Goal: Use online tool/utility: Utilize a website feature to perform a specific function

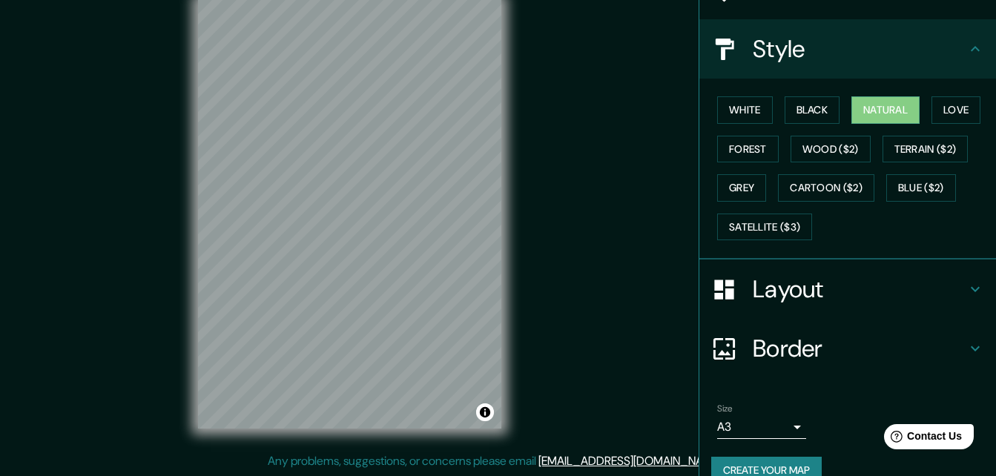
click at [827, 300] on h4 "Layout" at bounding box center [858, 289] width 213 height 30
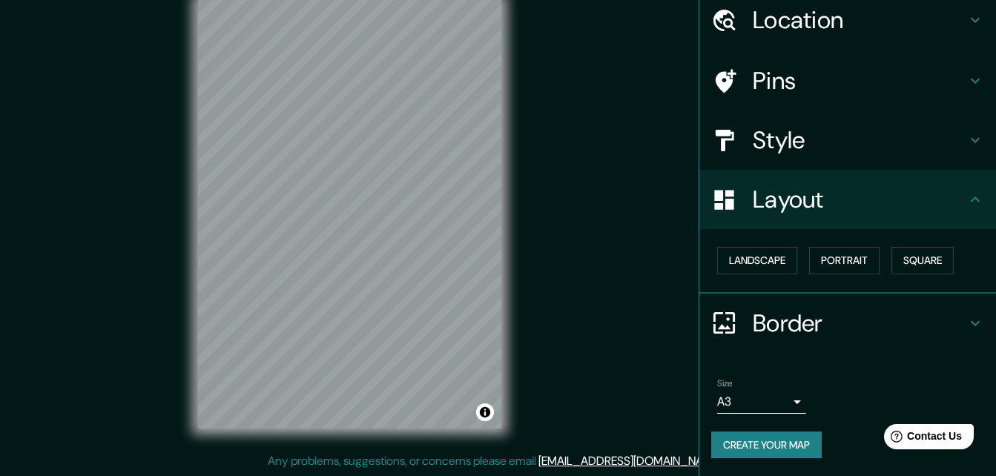
scroll to position [57, 0]
click at [842, 268] on button "Portrait" at bounding box center [844, 260] width 70 height 27
click at [778, 259] on button "Landscape" at bounding box center [757, 260] width 80 height 27
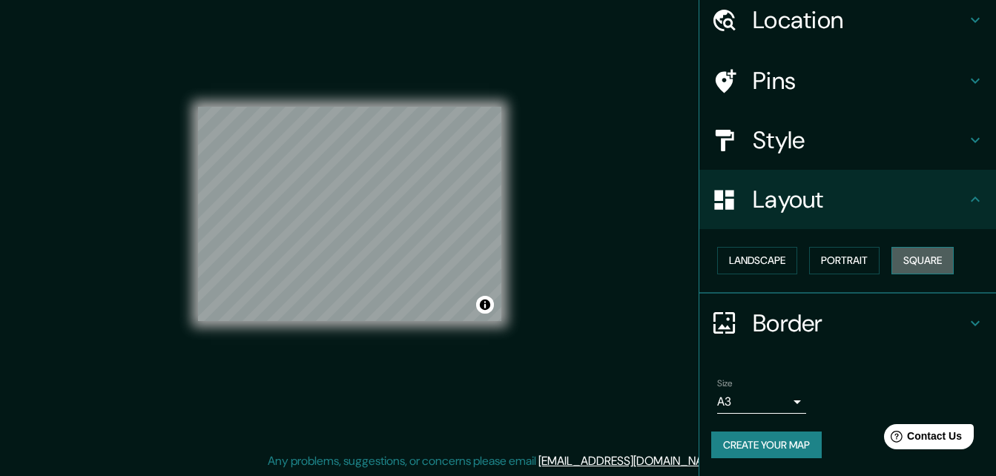
click at [913, 264] on button "Square" at bounding box center [922, 260] width 62 height 27
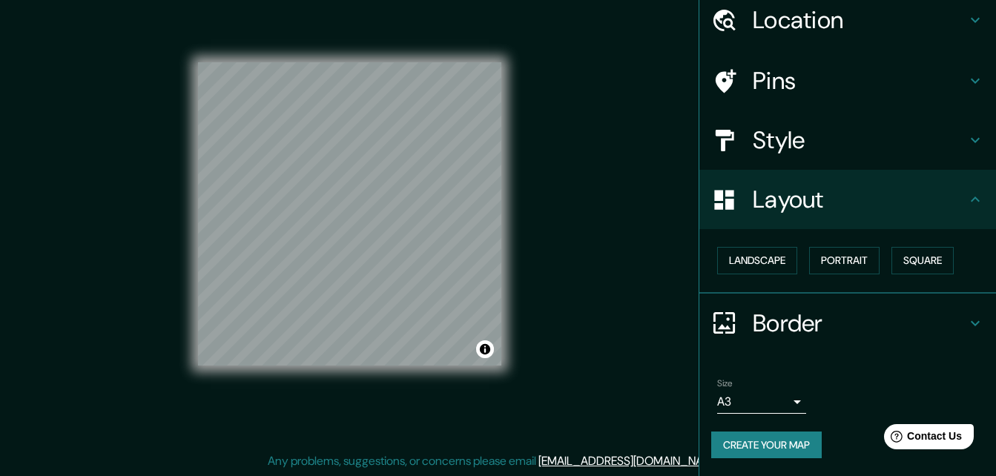
drag, startPoint x: 501, startPoint y: 362, endPoint x: 515, endPoint y: 383, distance: 24.5
click at [515, 383] on div "© Mapbox © OpenStreetMap Improve this map" at bounding box center [349, 214] width 351 height 476
click at [752, 264] on button "Landscape" at bounding box center [757, 260] width 80 height 27
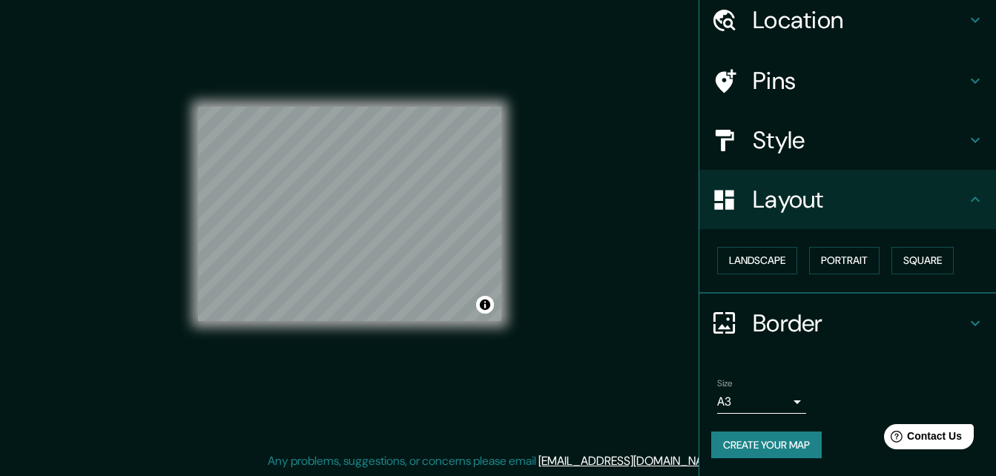
click at [546, 277] on div "Mappin Location [GEOGRAPHIC_DATA], [GEOGRAPHIC_DATA], [GEOGRAPHIC_DATA] Pins St…" at bounding box center [498, 226] width 996 height 500
drag, startPoint x: 546, startPoint y: 277, endPoint x: 552, endPoint y: 302, distance: 25.2
click at [552, 302] on div "Mappin Location [GEOGRAPHIC_DATA], [GEOGRAPHIC_DATA], [GEOGRAPHIC_DATA] Pins St…" at bounding box center [498, 226] width 996 height 500
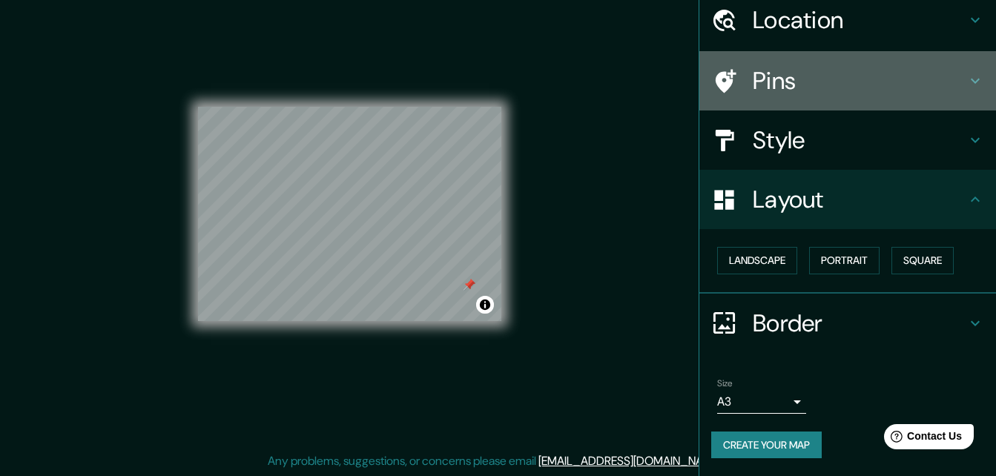
click at [752, 92] on h4 "Pins" at bounding box center [858, 81] width 213 height 30
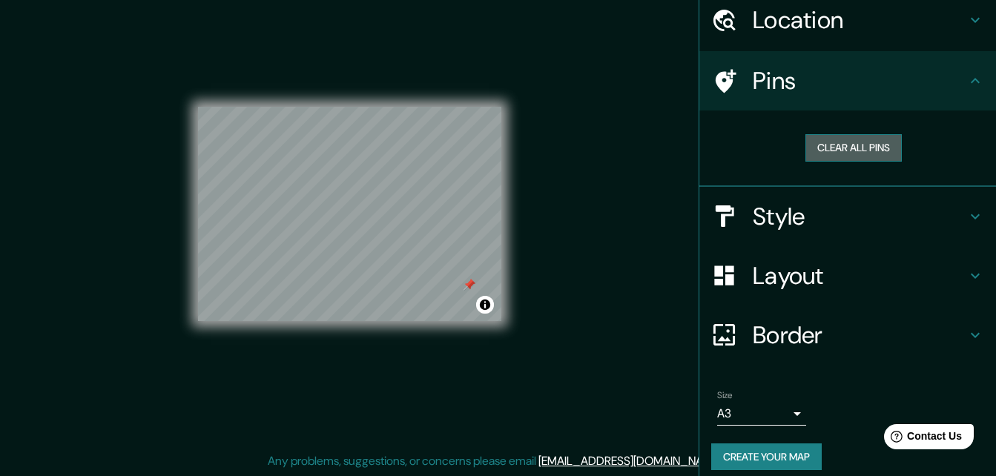
click at [837, 147] on button "Clear all pins" at bounding box center [853, 147] width 96 height 27
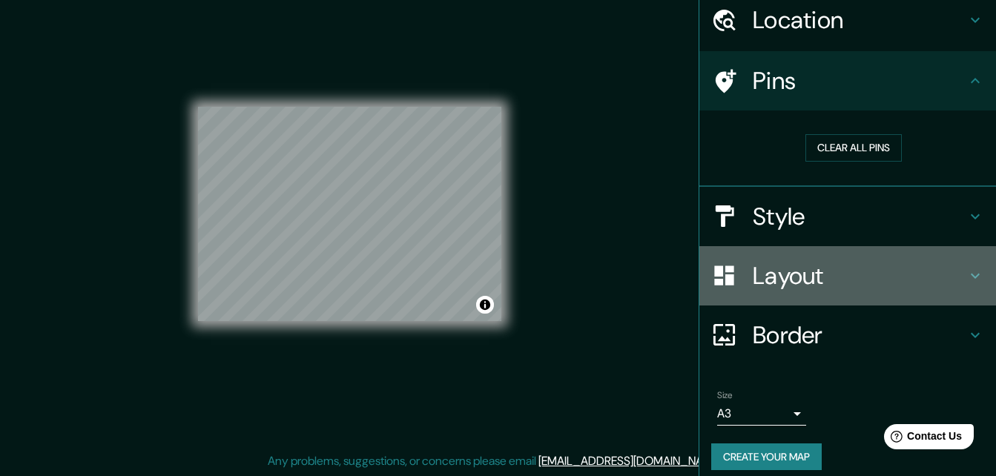
click at [767, 284] on h4 "Layout" at bounding box center [858, 276] width 213 height 30
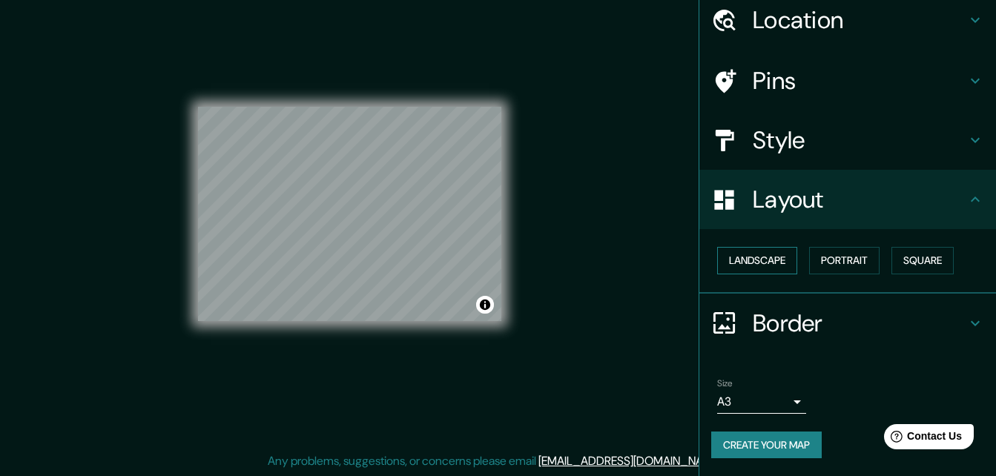
click at [742, 268] on button "Landscape" at bounding box center [757, 260] width 80 height 27
click at [845, 265] on button "Portrait" at bounding box center [844, 260] width 70 height 27
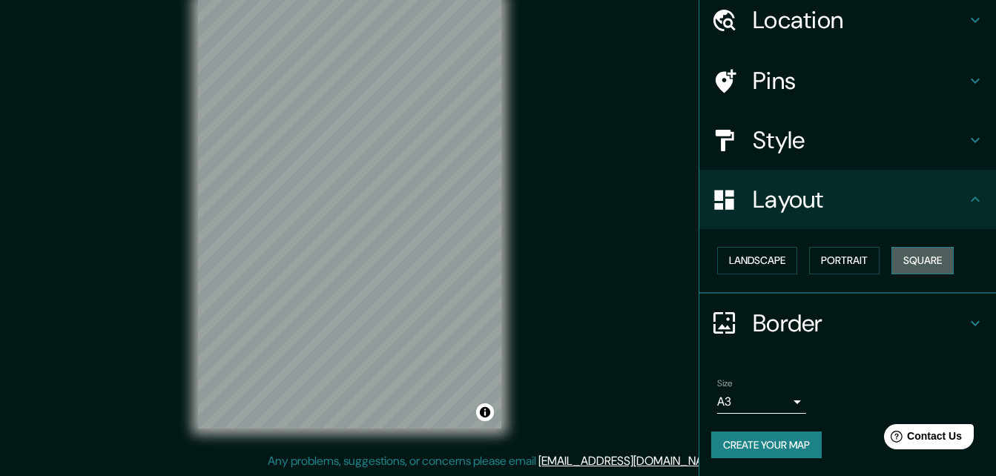
click at [922, 263] on button "Square" at bounding box center [922, 260] width 62 height 27
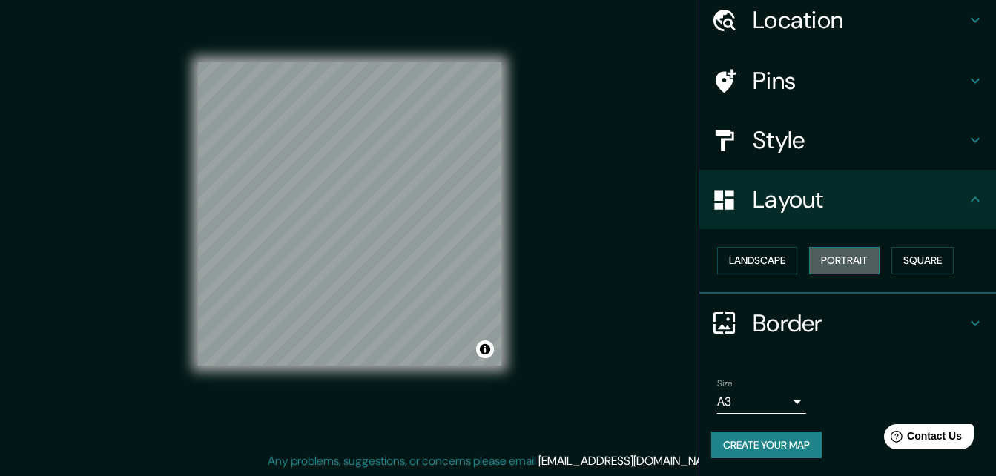
click at [844, 258] on button "Portrait" at bounding box center [844, 260] width 70 height 27
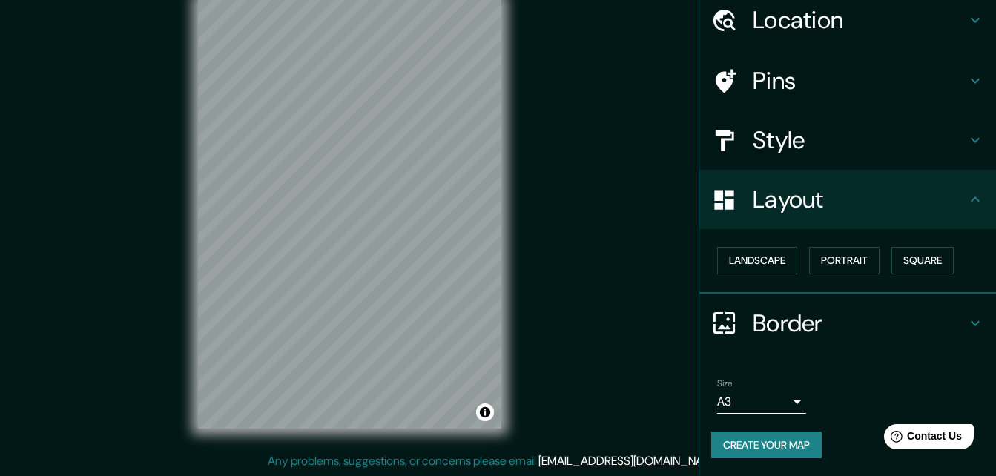
drag, startPoint x: 501, startPoint y: 337, endPoint x: 563, endPoint y: 337, distance: 62.3
click at [563, 337] on div "Mappin Location [GEOGRAPHIC_DATA], [GEOGRAPHIC_DATA], [GEOGRAPHIC_DATA] Pins St…" at bounding box center [498, 226] width 996 height 500
click at [483, 415] on button "Toggle attribution" at bounding box center [485, 412] width 18 height 18
click at [489, 409] on button "Toggle attribution" at bounding box center [485, 412] width 18 height 18
click at [544, 391] on div "Mappin Location [GEOGRAPHIC_DATA], [GEOGRAPHIC_DATA], [GEOGRAPHIC_DATA] Pins St…" at bounding box center [498, 226] width 996 height 500
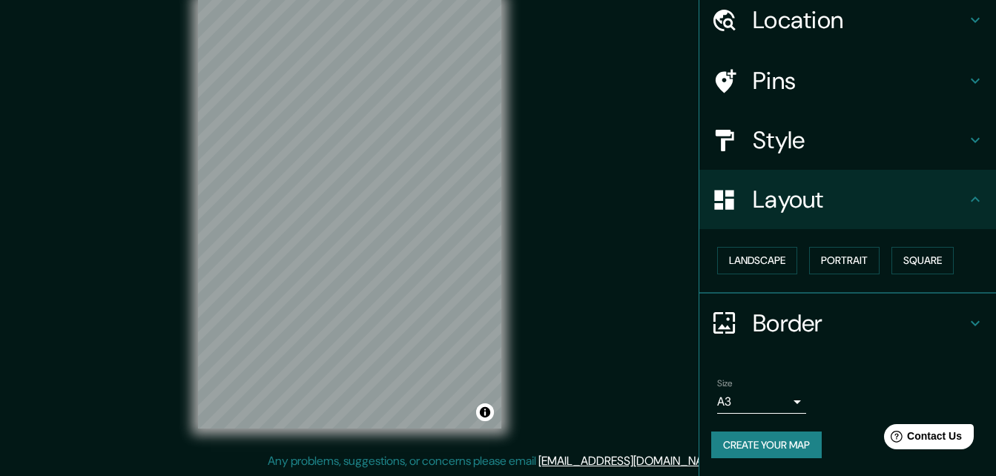
click at [768, 402] on body "Mappin Location [GEOGRAPHIC_DATA], [GEOGRAPHIC_DATA], [GEOGRAPHIC_DATA] Pins St…" at bounding box center [498, 214] width 996 height 476
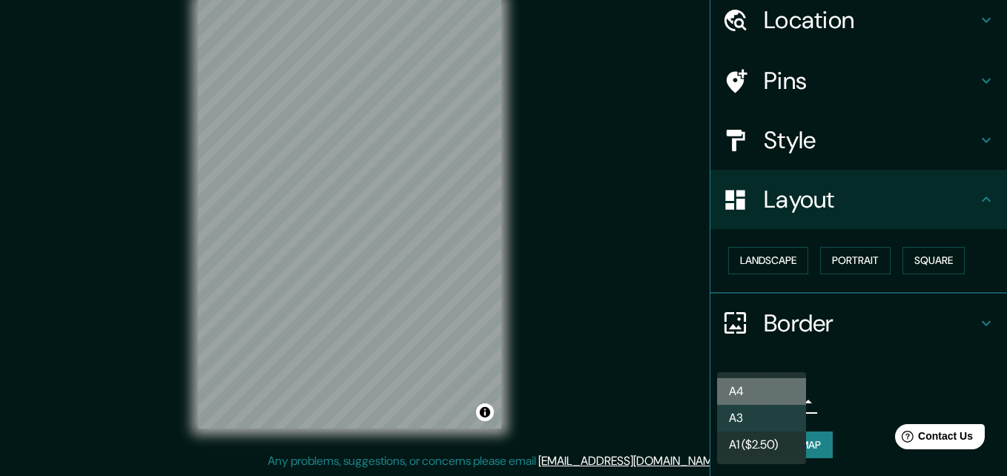
click at [763, 397] on li "A4" at bounding box center [761, 391] width 89 height 27
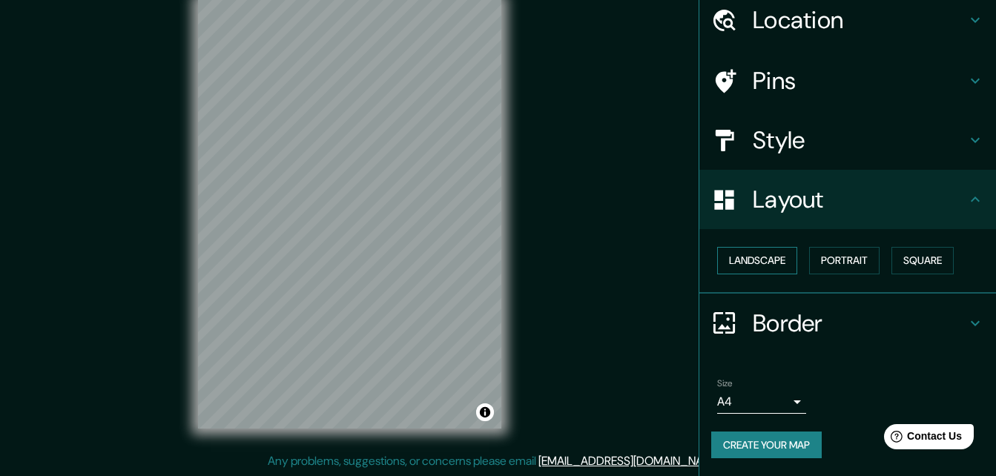
click at [744, 259] on button "Landscape" at bounding box center [757, 260] width 80 height 27
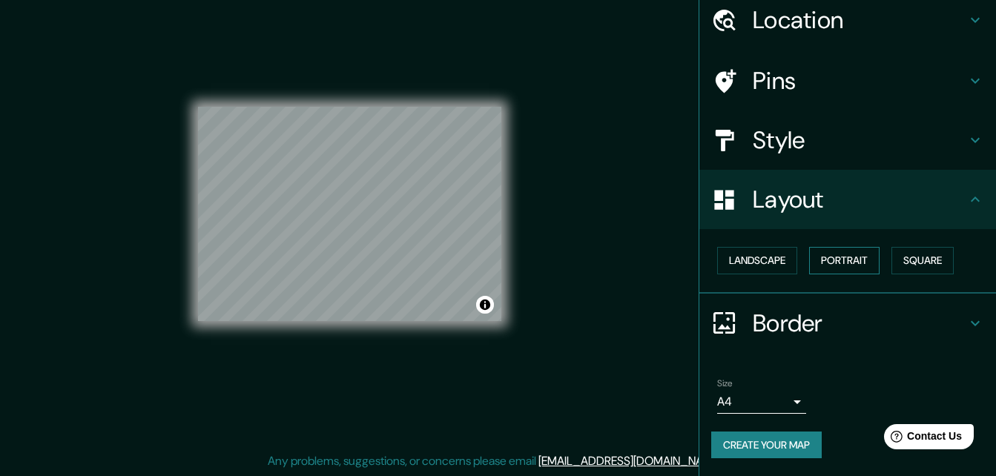
click at [849, 268] on button "Portrait" at bounding box center [844, 260] width 70 height 27
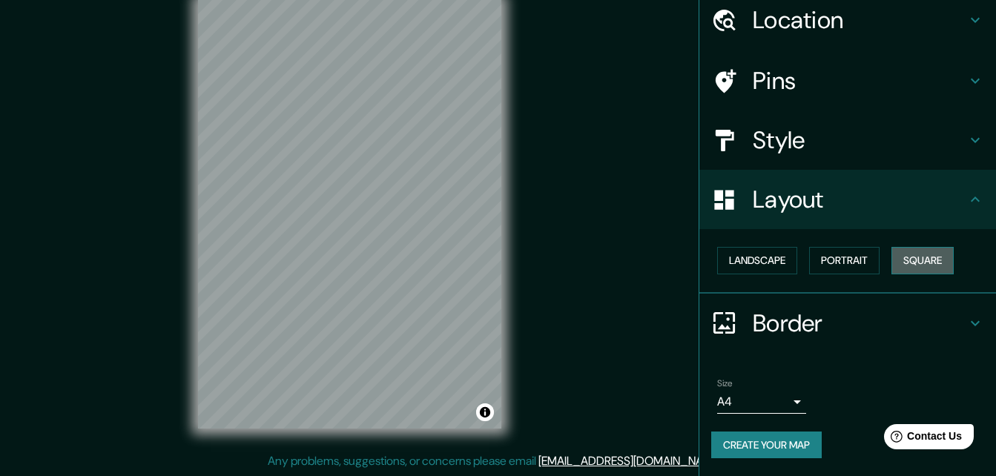
click at [926, 264] on button "Square" at bounding box center [922, 260] width 62 height 27
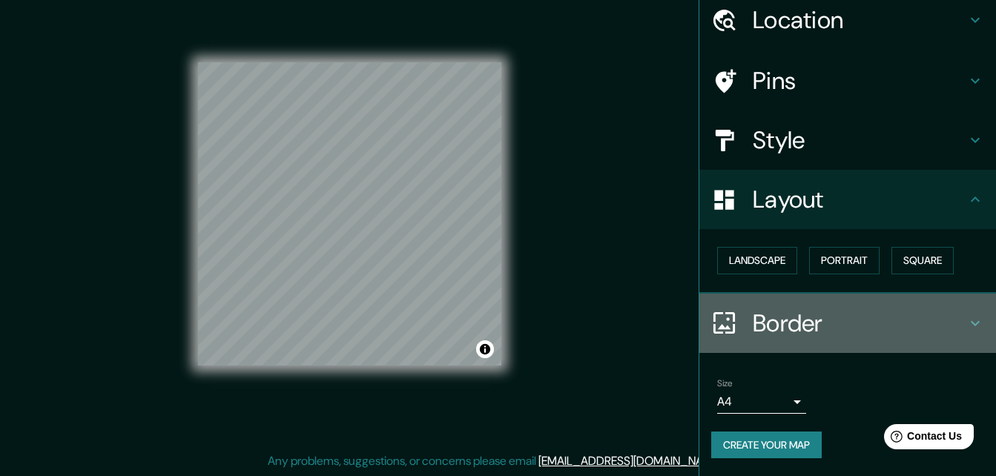
click at [878, 309] on h4 "Border" at bounding box center [858, 323] width 213 height 30
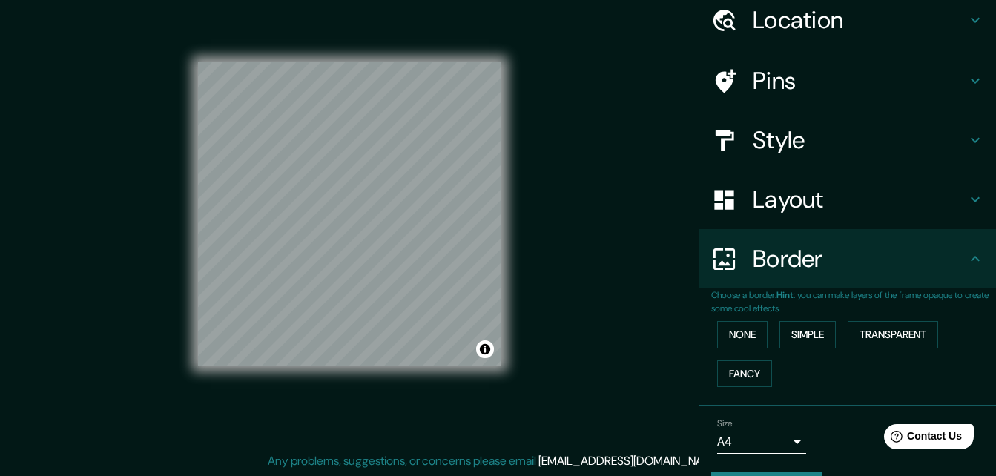
scroll to position [98, 0]
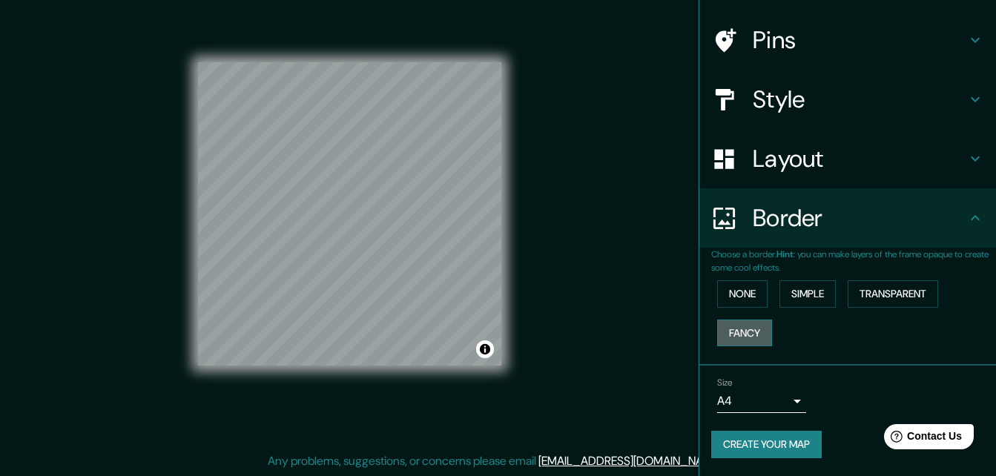
click at [744, 326] on button "Fancy" at bounding box center [744, 332] width 55 height 27
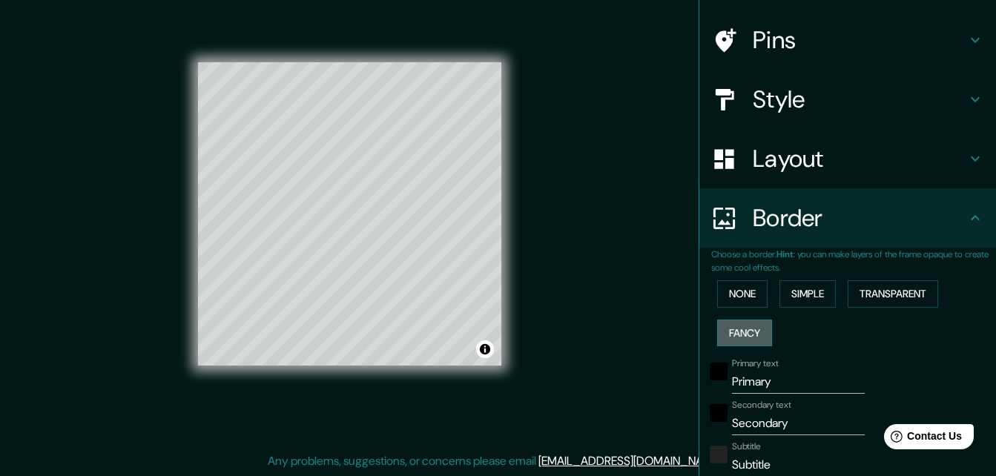
click at [744, 326] on button "Fancy" at bounding box center [744, 332] width 55 height 27
type input "164"
type input "33"
type input "16"
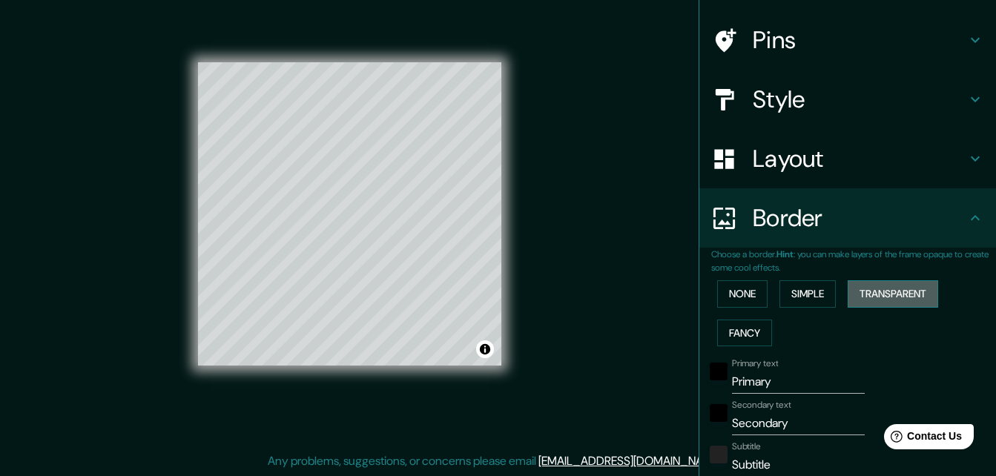
click at [908, 293] on button "Transparent" at bounding box center [892, 293] width 90 height 27
click at [741, 301] on button "None" at bounding box center [742, 293] width 50 height 27
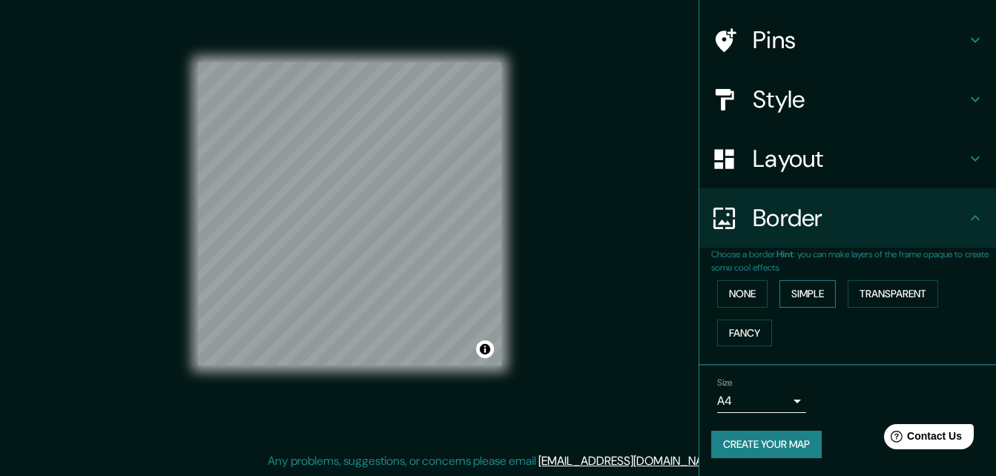
click at [804, 298] on button "Simple" at bounding box center [807, 293] width 56 height 27
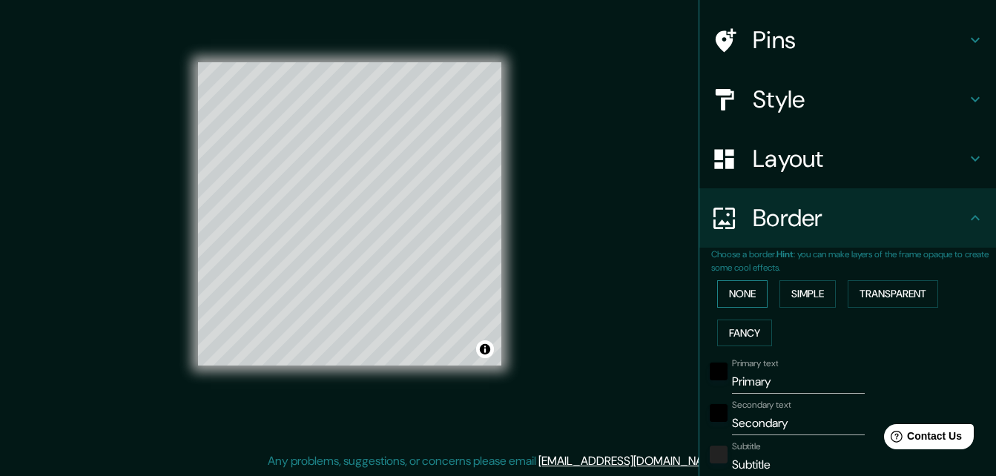
click at [739, 304] on button "None" at bounding box center [742, 293] width 50 height 27
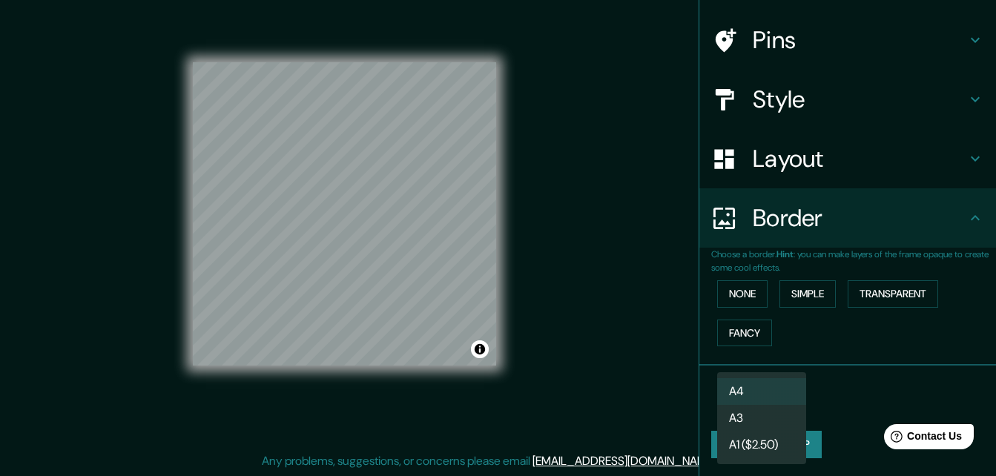
click at [740, 400] on body "Mappin Location [GEOGRAPHIC_DATA], [GEOGRAPHIC_DATA], [GEOGRAPHIC_DATA] Pins St…" at bounding box center [498, 214] width 996 height 476
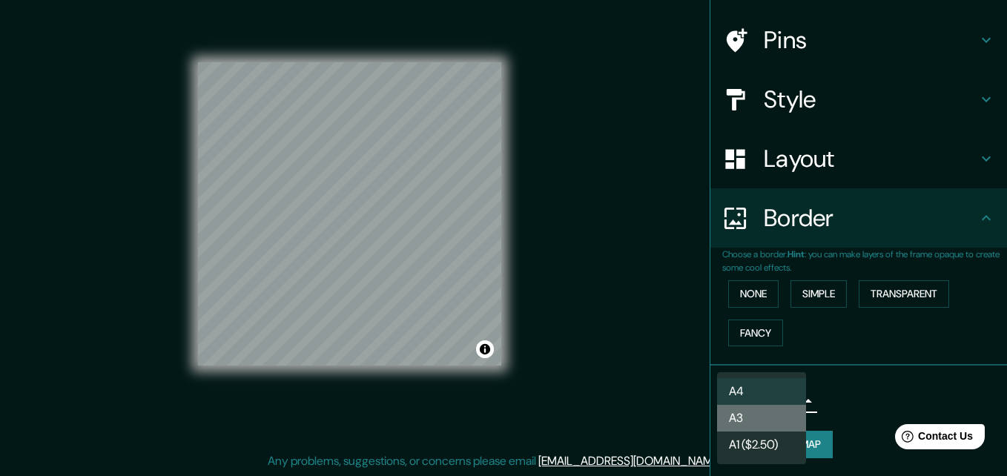
click at [757, 415] on li "A3" at bounding box center [761, 418] width 89 height 27
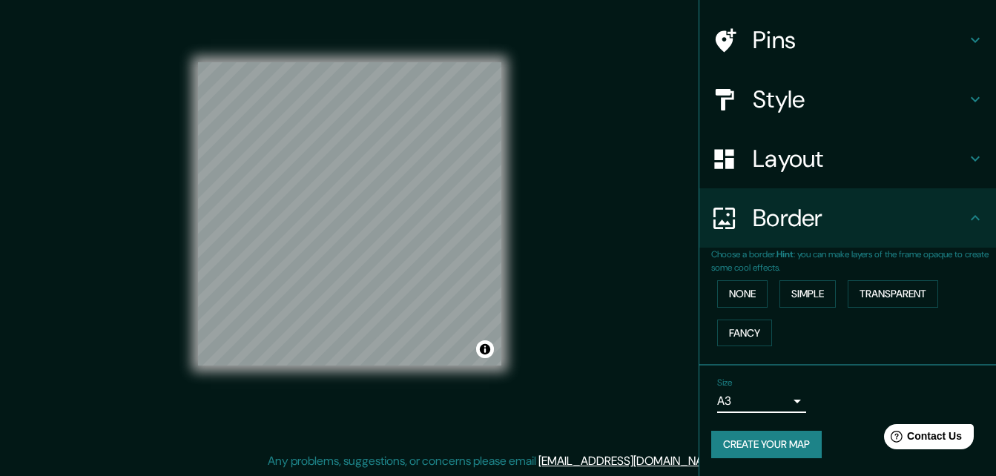
click at [831, 107] on h4 "Style" at bounding box center [858, 100] width 213 height 30
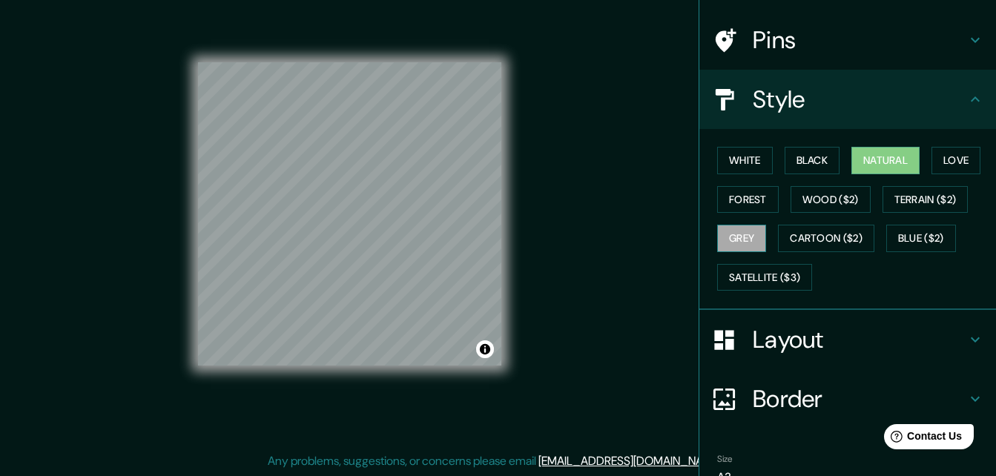
click at [742, 242] on button "Grey" at bounding box center [741, 238] width 49 height 27
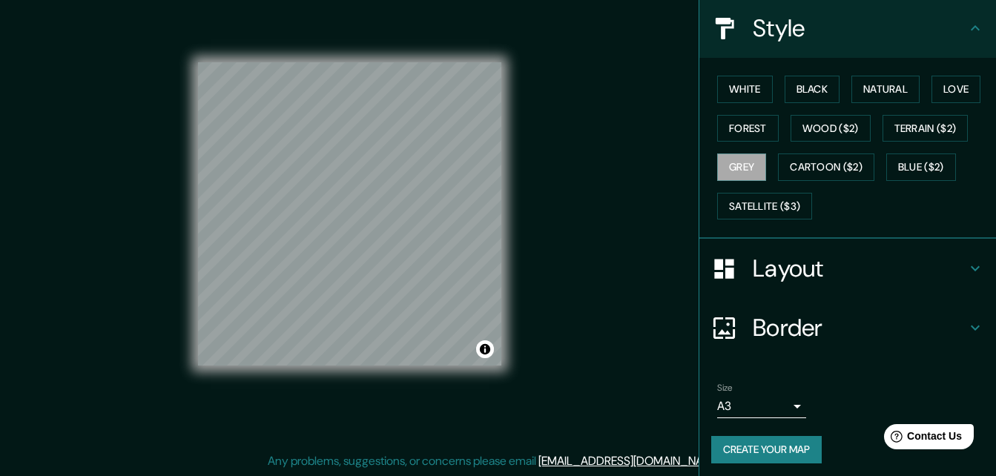
scroll to position [174, 0]
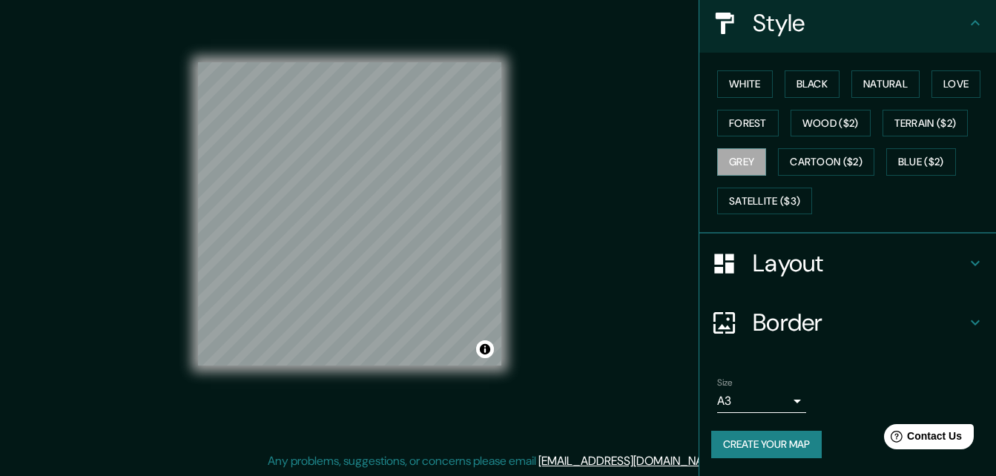
click at [785, 443] on button "Create your map" at bounding box center [766, 444] width 110 height 27
